Goal: Task Accomplishment & Management: Manage account settings

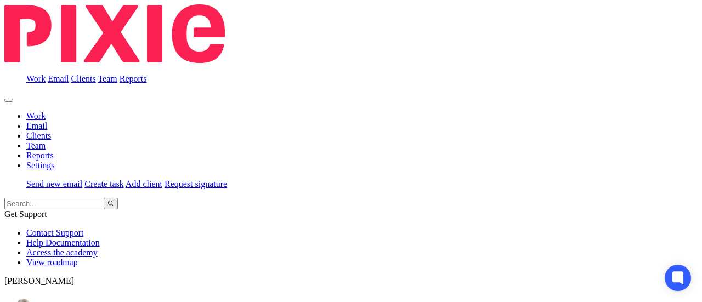
scroll to position [158, 0]
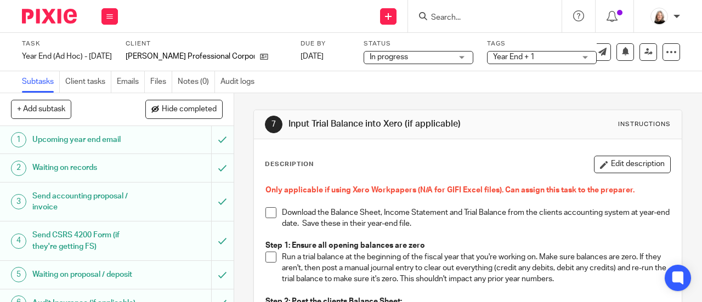
click at [468, 17] on input "Search" at bounding box center [479, 18] width 99 height 10
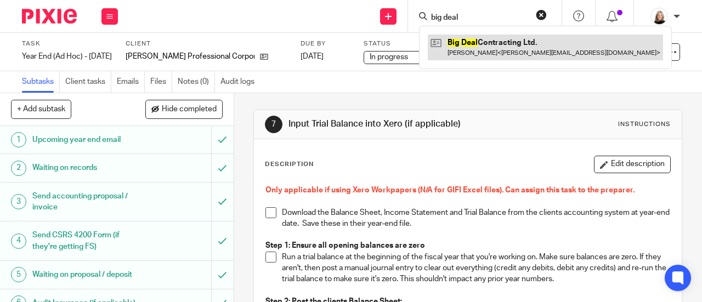
type input "big deal"
click at [469, 48] on link at bounding box center [545, 47] width 235 height 25
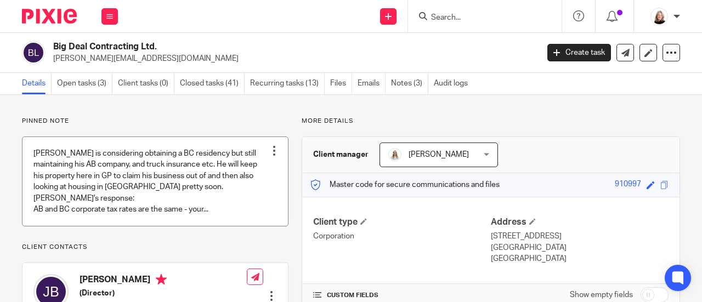
click at [137, 186] on link at bounding box center [154, 181] width 265 height 89
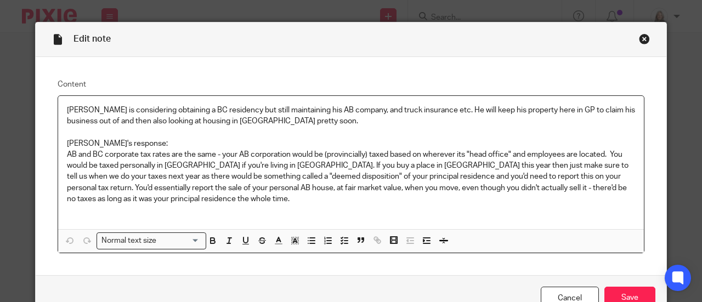
click at [305, 166] on p "AB and BC corporate tax rates are the same - your AB corporation would be (prov…" at bounding box center [351, 176] width 568 height 55
click at [399, 176] on p "AB and BC corporate tax rates are the same - your AB corporation would be (prov…" at bounding box center [351, 176] width 568 height 55
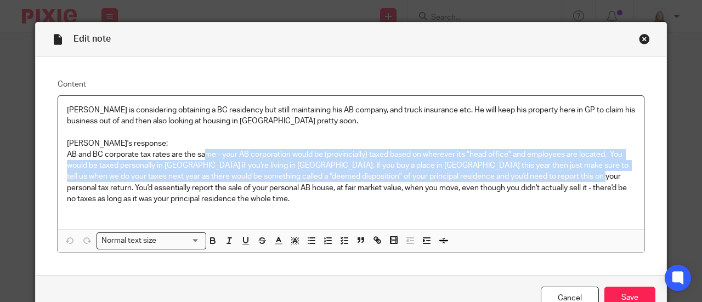
drag, startPoint x: 202, startPoint y: 154, endPoint x: 555, endPoint y: 175, distance: 353.2
click at [555, 175] on p "AB and BC corporate tax rates are the same - your AB corporation would be (prov…" at bounding box center [351, 176] width 568 height 55
click at [411, 162] on p "AB and BC corporate tax rates are the same - your AB corporation would be (prov…" at bounding box center [351, 176] width 568 height 55
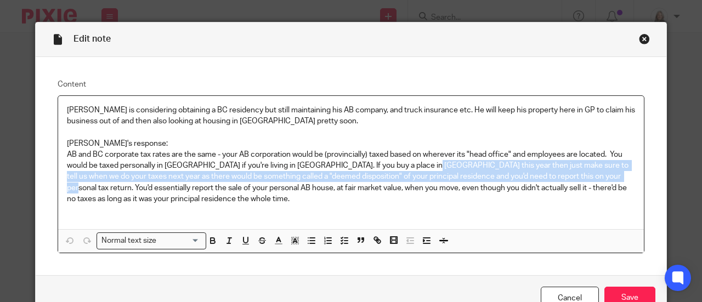
drag, startPoint x: 411, startPoint y: 162, endPoint x: 579, endPoint y: 178, distance: 169.1
click at [579, 178] on p "AB and BC corporate tax rates are the same - your AB corporation would be (prov…" at bounding box center [351, 176] width 568 height 55
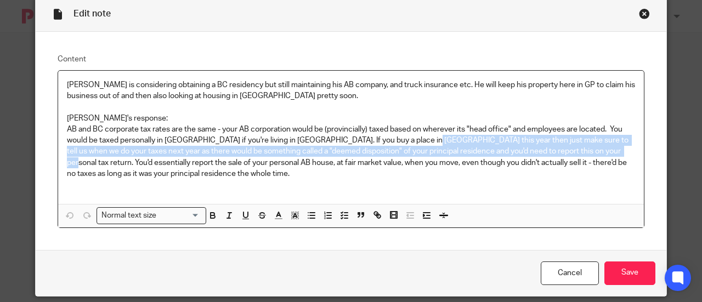
scroll to position [39, 0]
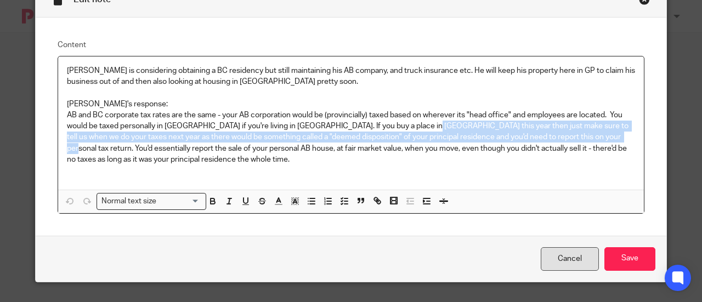
click at [566, 255] on link "Cancel" at bounding box center [570, 259] width 58 height 24
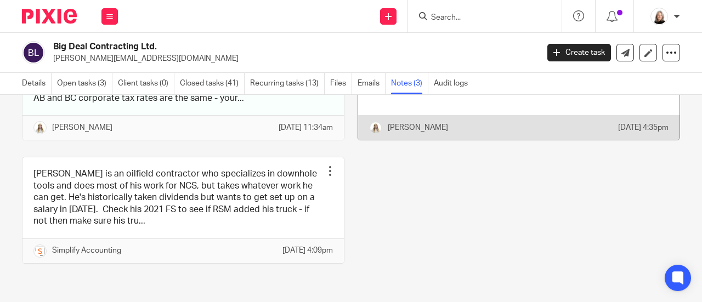
scroll to position [174, 0]
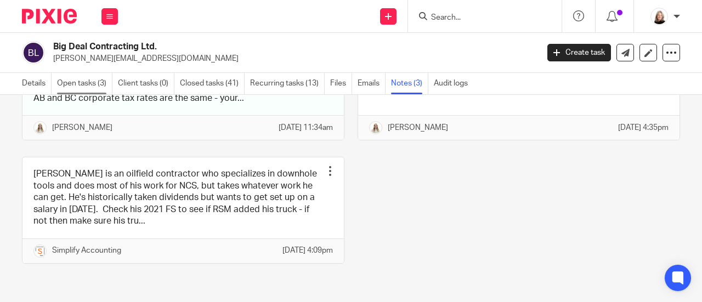
click at [89, 85] on link "Open tasks (3)" at bounding box center [84, 83] width 55 height 21
